Goal: Connect with others: Connect with others

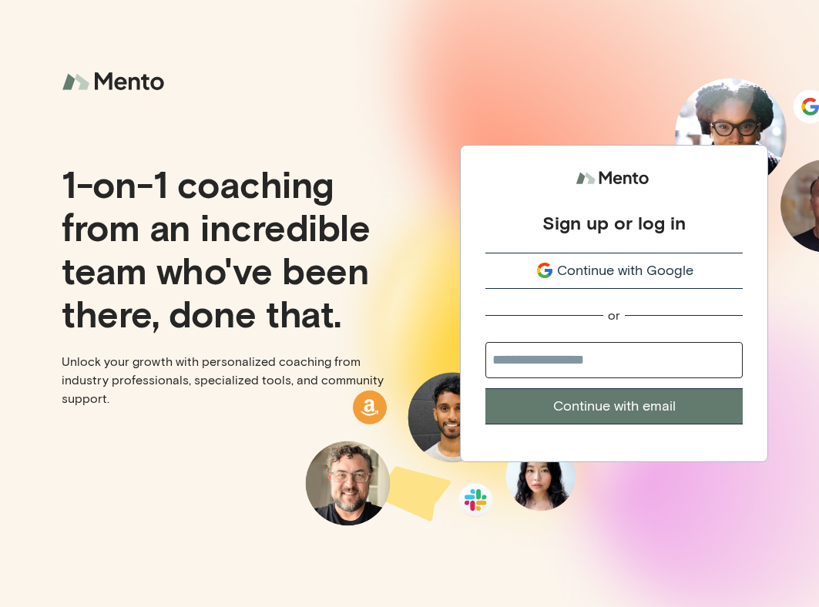
click at [542, 258] on button "Continue with Google" at bounding box center [613, 271] width 257 height 36
click at [542, 270] on icon "submit" at bounding box center [544, 270] width 18 height 18
click at [530, 357] on input "email" at bounding box center [613, 360] width 257 height 36
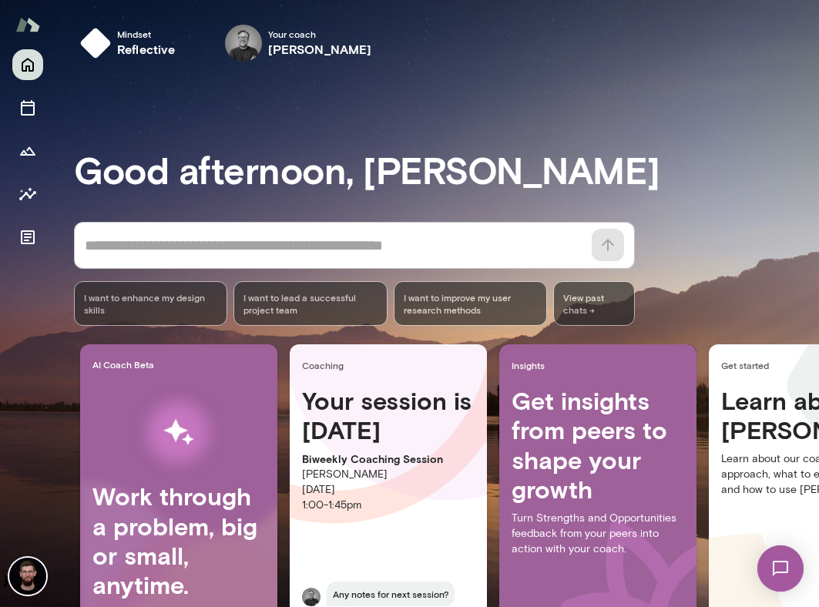
click at [793, 575] on img at bounding box center [780, 568] width 63 height 63
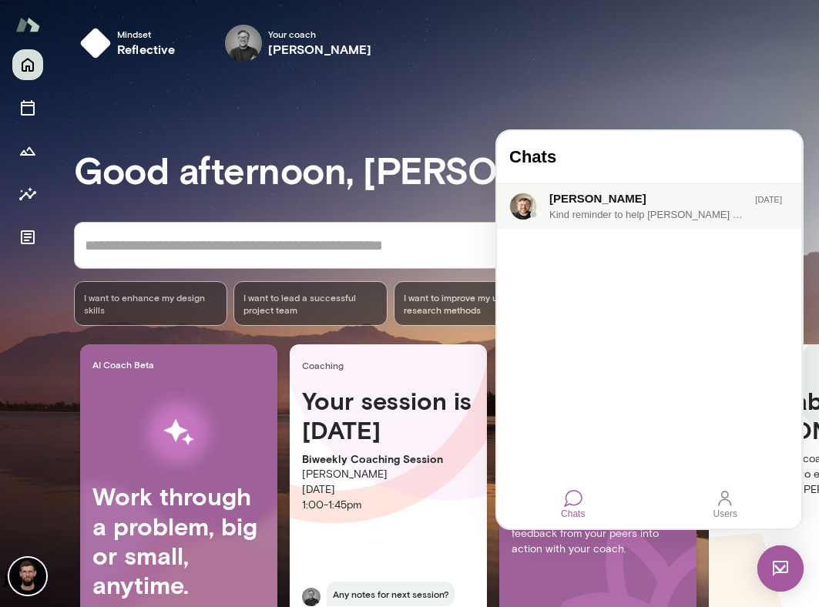
click at [629, 203] on div "Dane Howard" at bounding box center [638, 198] width 179 height 17
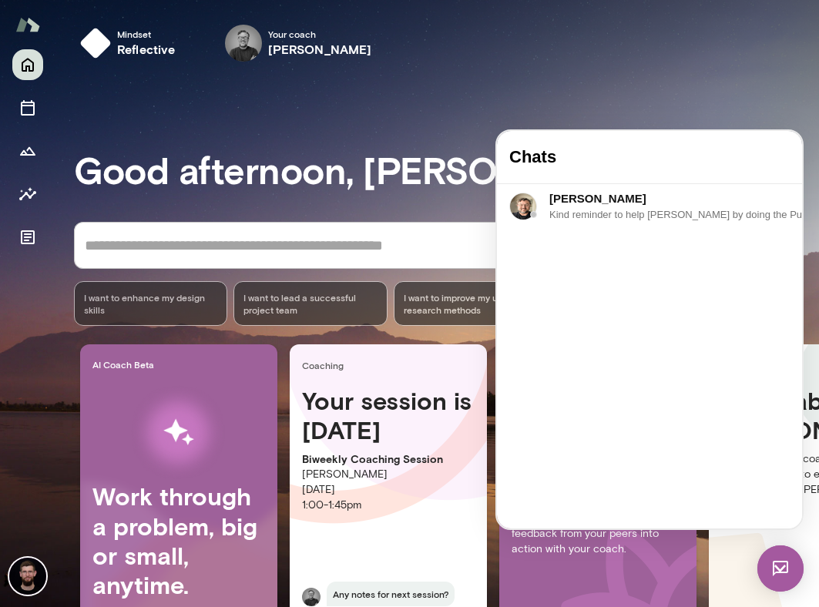
drag, startPoint x: 675, startPoint y: 433, endPoint x: 722, endPoint y: 435, distance: 47.8
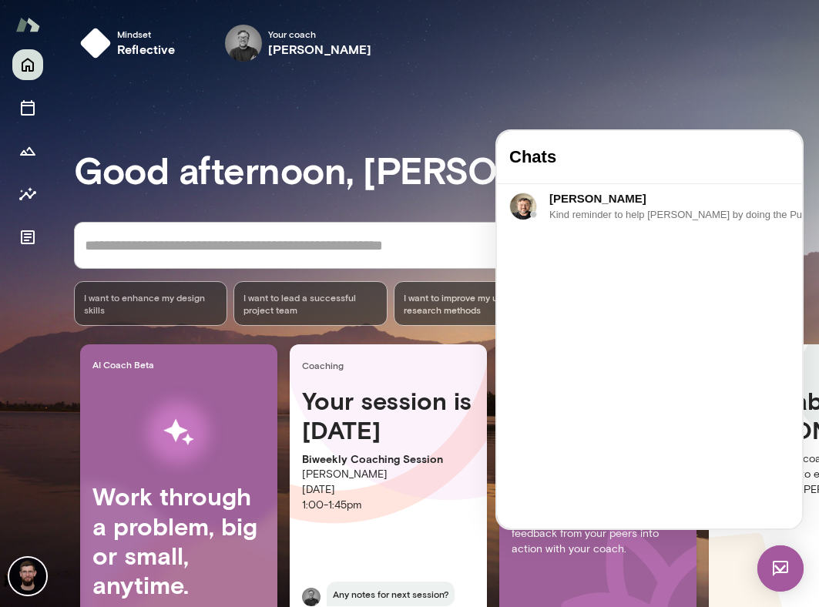
drag, startPoint x: 676, startPoint y: 434, endPoint x: 768, endPoint y: 427, distance: 92.0
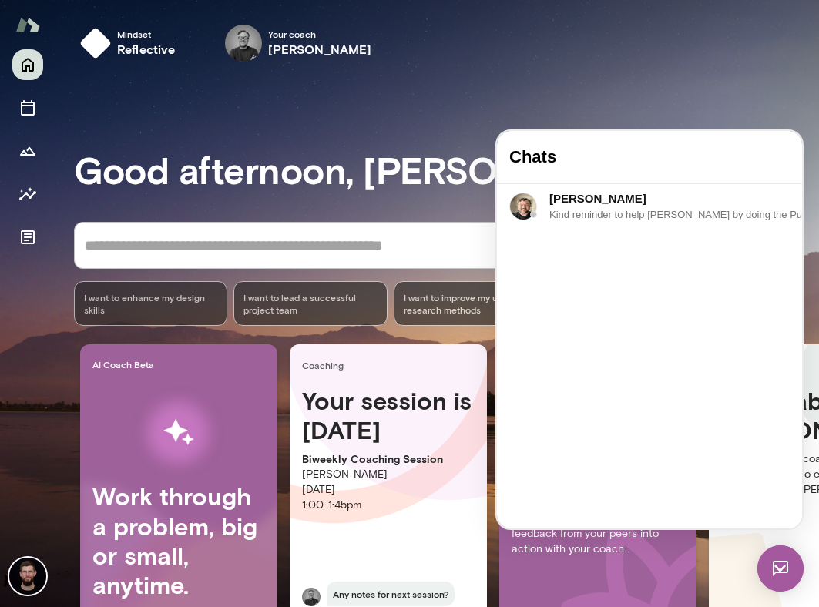
drag, startPoint x: 678, startPoint y: 448, endPoint x: 599, endPoint y: 448, distance: 78.6
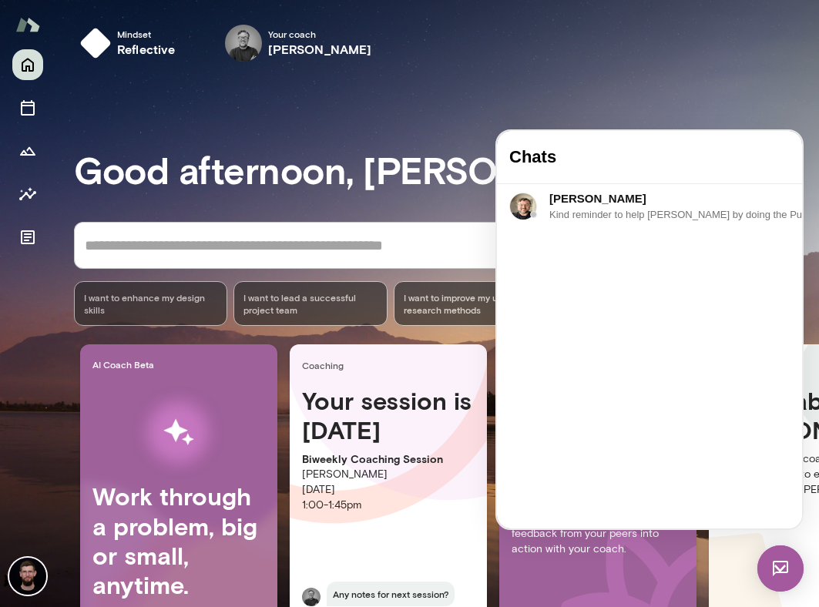
scroll to position [3984, 0]
